Goal: Information Seeking & Learning: Understand process/instructions

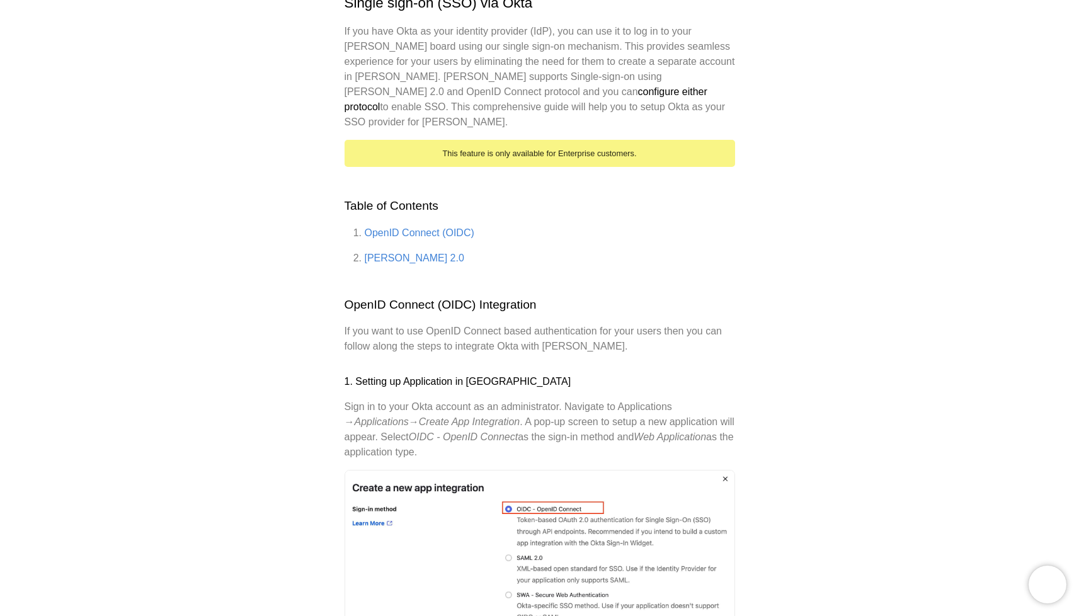
scroll to position [142, 0]
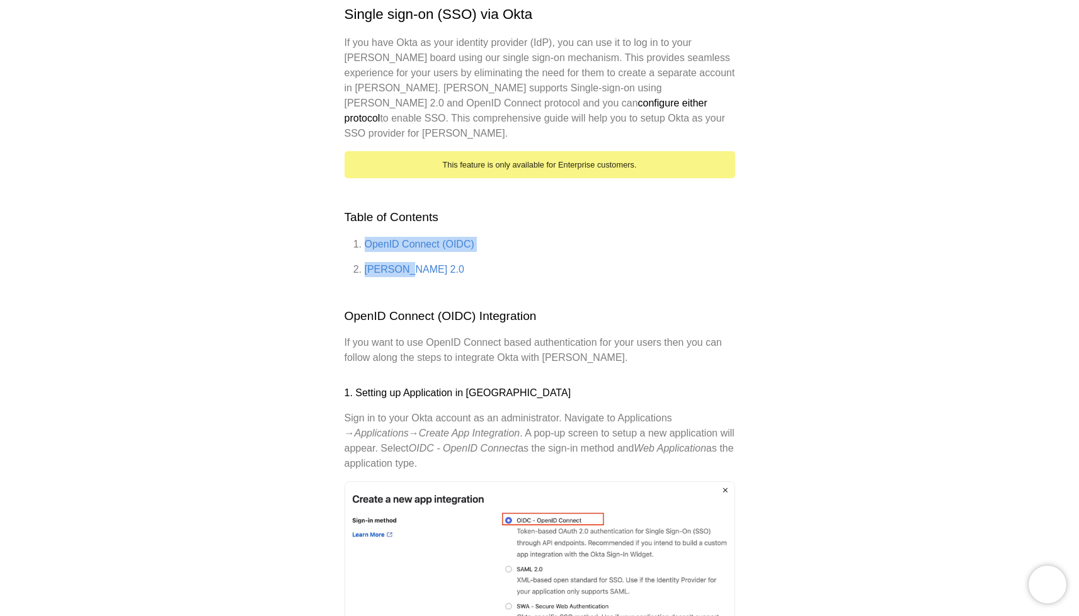
drag, startPoint x: 416, startPoint y: 258, endPoint x: 362, endPoint y: 227, distance: 62.9
click at [362, 237] on ol "OpenID Connect (OIDC) [PERSON_NAME] 2.0" at bounding box center [540, 257] width 391 height 40
copy ol "OpenID Connect (OIDC) [PERSON_NAME] 2.0"
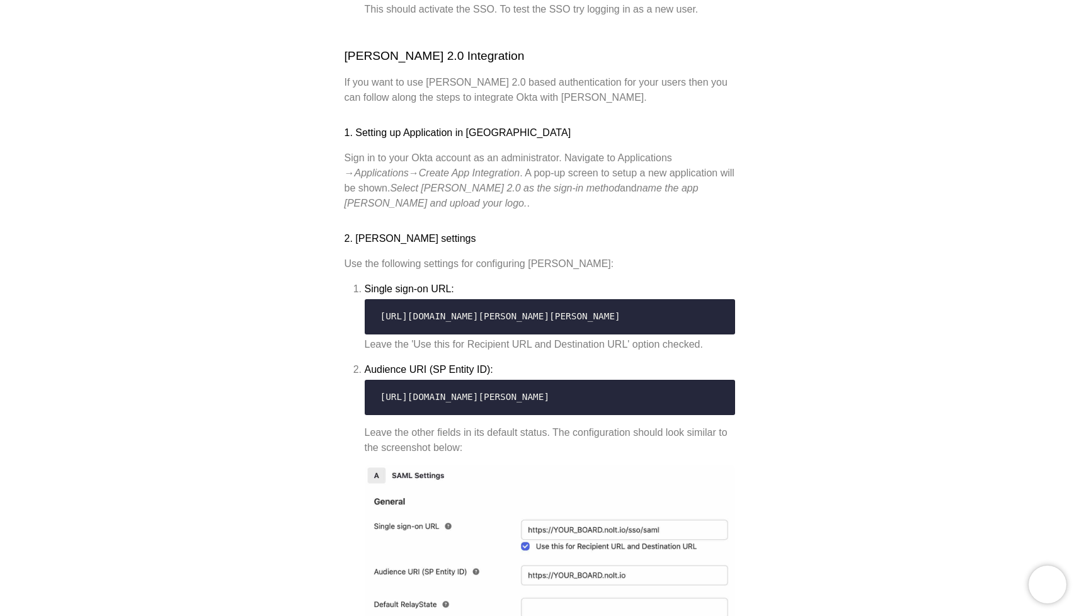
scroll to position [2664, 0]
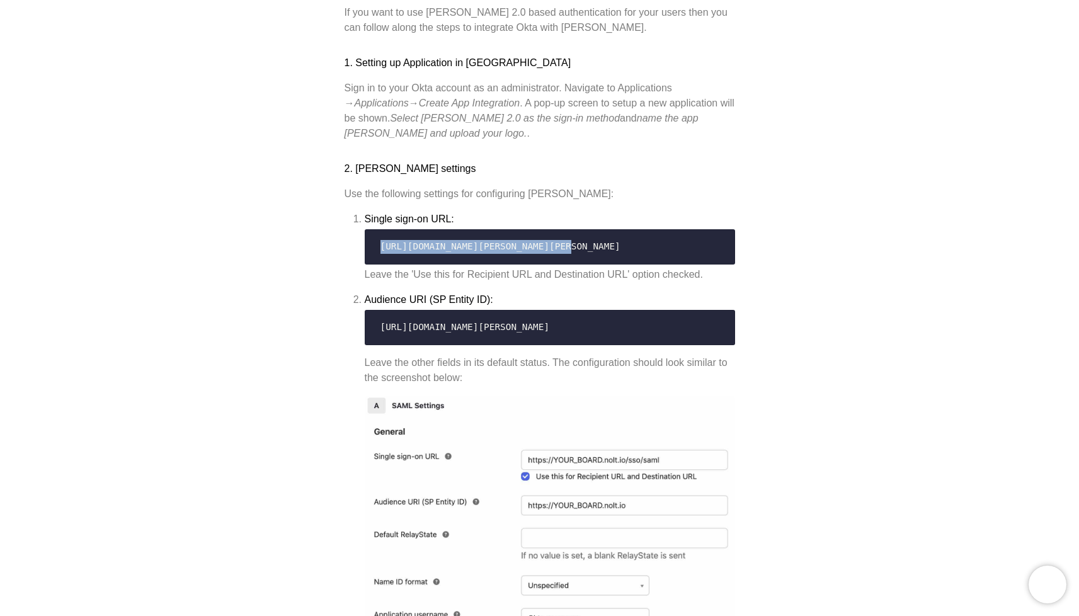
drag, startPoint x: 574, startPoint y: 243, endPoint x: 357, endPoint y: 240, distance: 217.3
copy span "[URL][DOMAIN_NAME][PERSON_NAME][PERSON_NAME]"
click at [528, 319] on code "[URL][DOMAIN_NAME][PERSON_NAME]" at bounding box center [550, 328] width 354 height 24
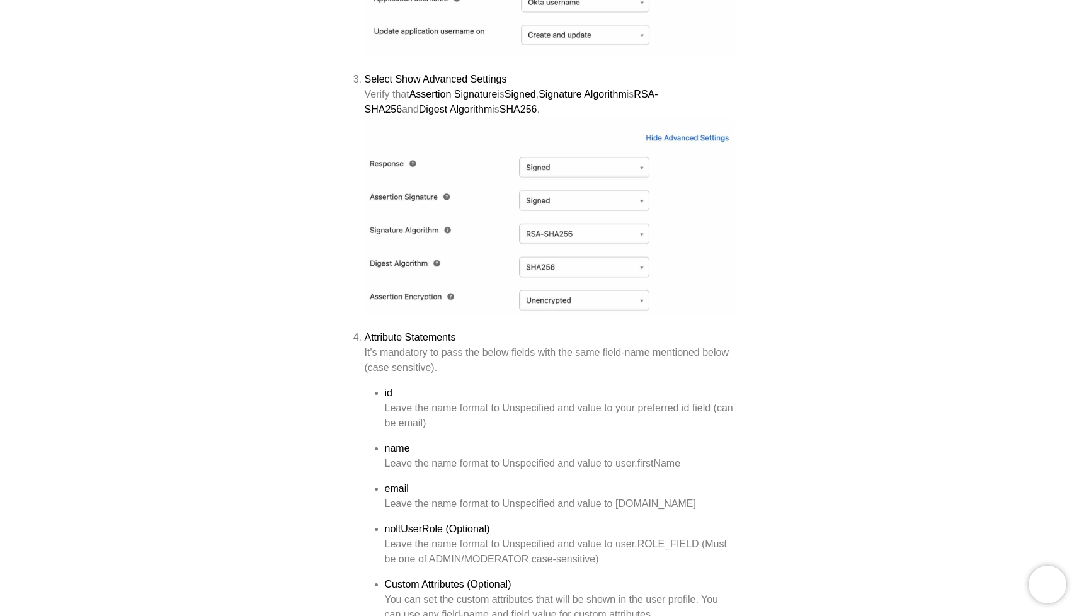
scroll to position [3279, 0]
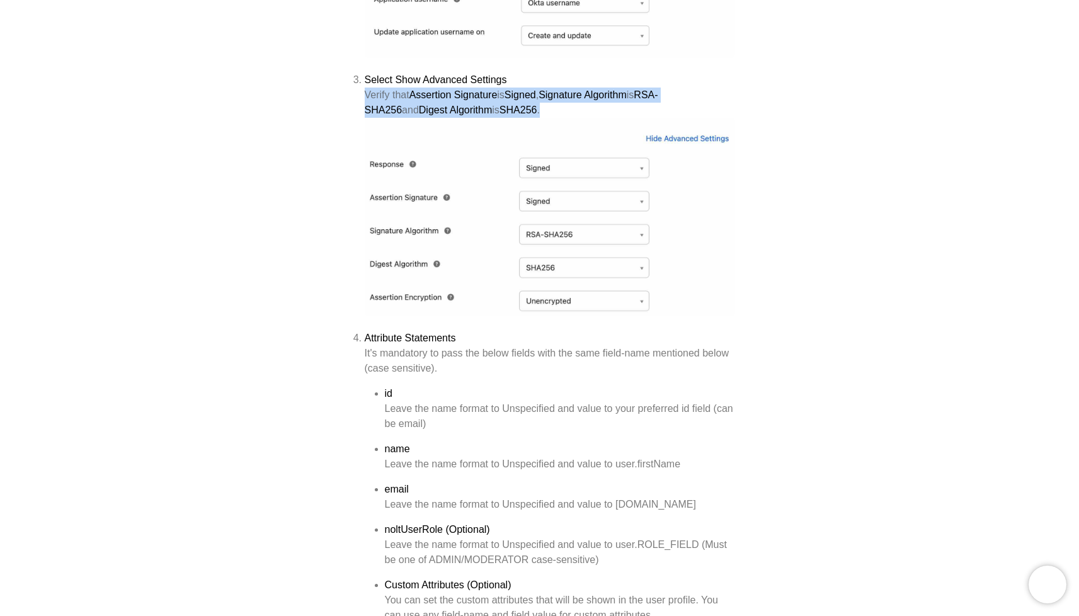
drag, startPoint x: 365, startPoint y: 91, endPoint x: 510, endPoint y: 104, distance: 144.8
click at [510, 104] on div "Verify that Assertion Signature is Signed , Signature Algorithm is RSA-SHA256 a…" at bounding box center [550, 103] width 370 height 30
copy div "Verify that Assertion Signature is Signed , Signature Algorithm is RSA-SHA256 a…"
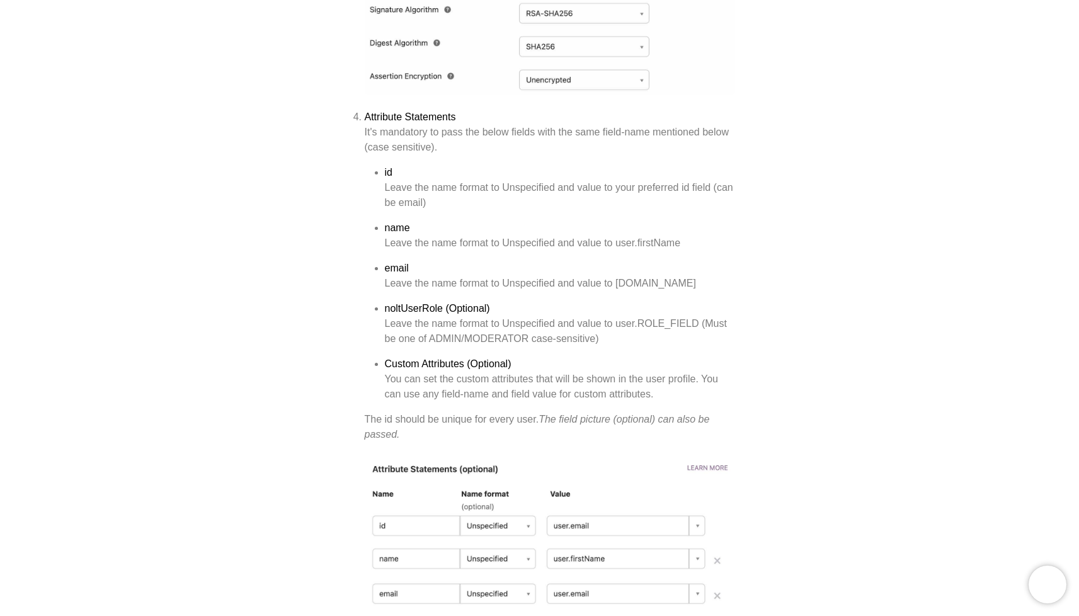
scroll to position [3504, 0]
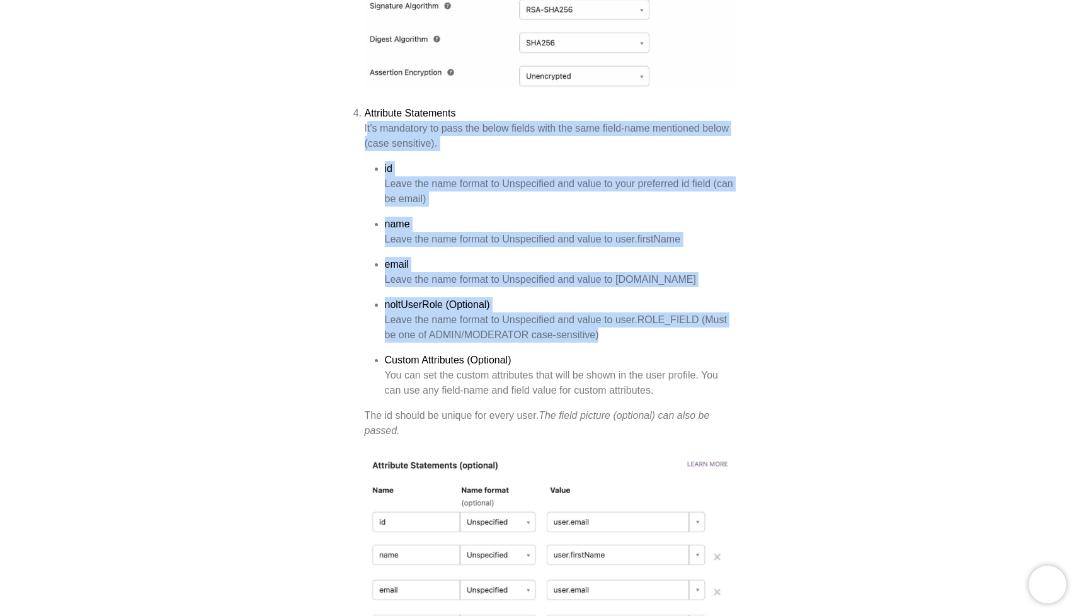
drag, startPoint x: 366, startPoint y: 121, endPoint x: 526, endPoint y: 339, distance: 270.4
click at [526, 340] on li "Attribute Statements It's mandatory to pass the below fields with the same fiel…" at bounding box center [550, 272] width 370 height 333
click at [529, 353] on li "Custom Attributes (Optional) You can set the custom attributes that will be sho…" at bounding box center [560, 375] width 350 height 45
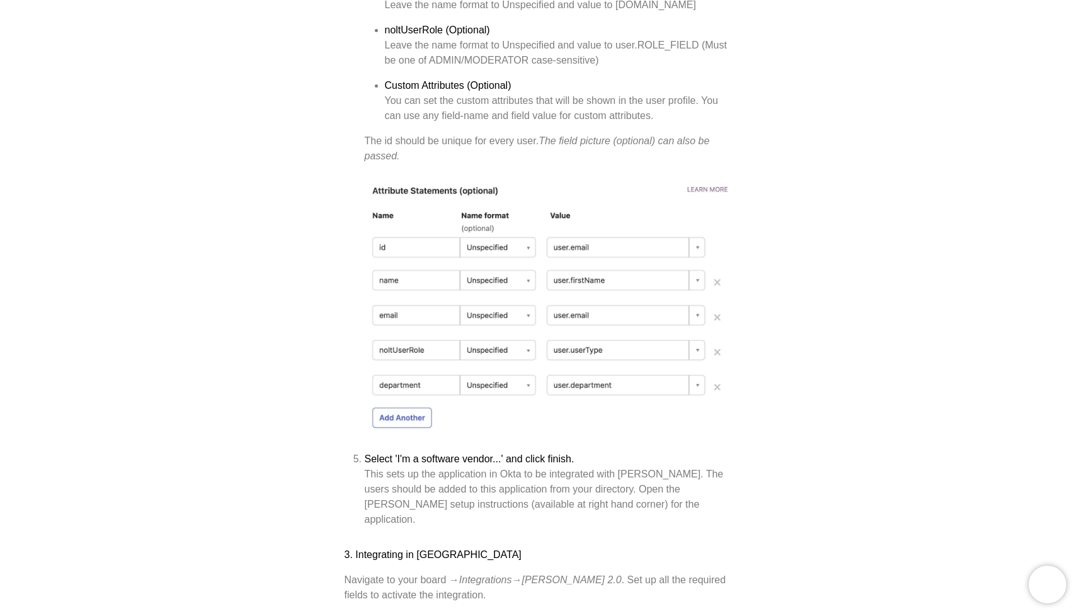
scroll to position [3777, 0]
